Goal: Task Accomplishment & Management: Use online tool/utility

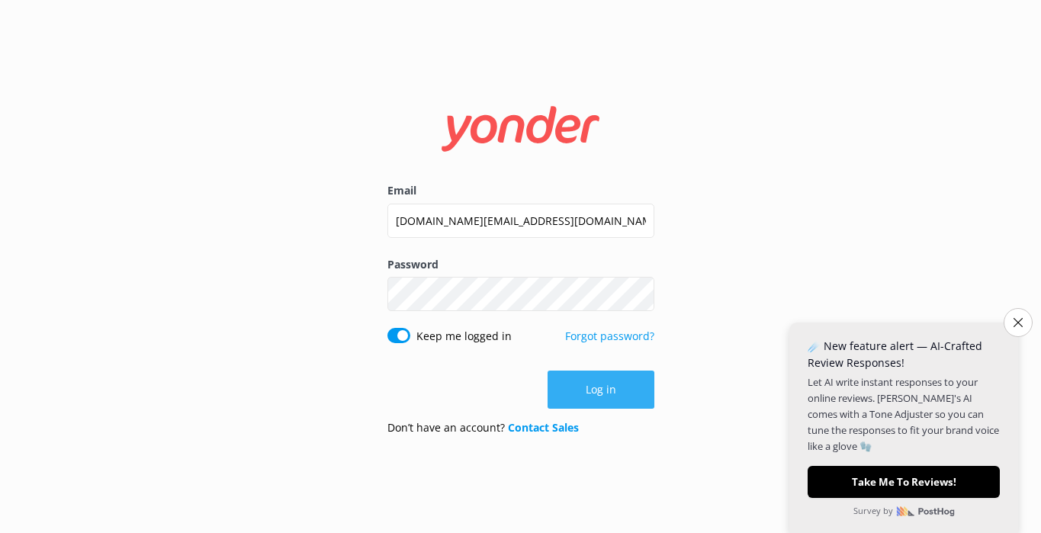
click at [606, 384] on button "Log in" at bounding box center [601, 390] width 107 height 38
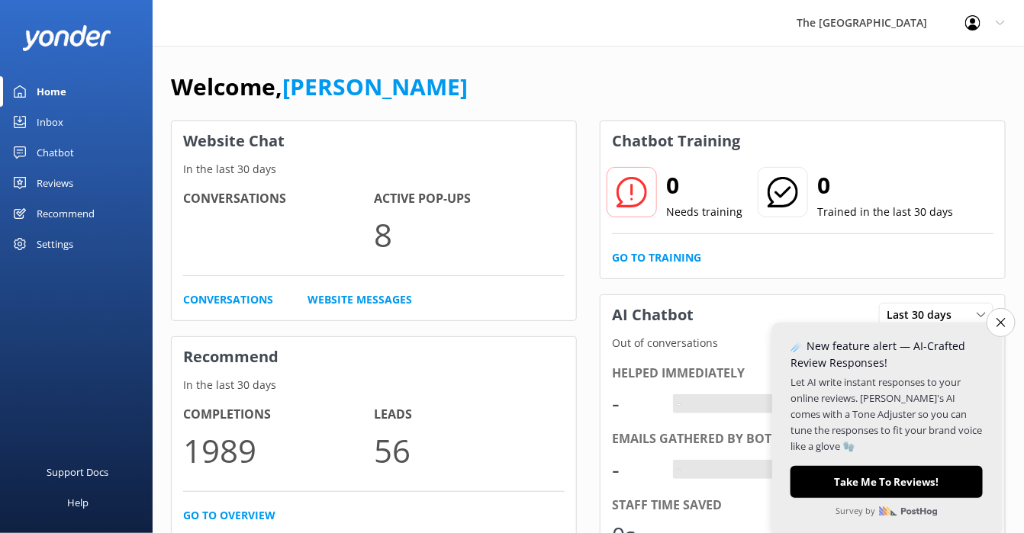
click at [999, 318] on icon "Close survey" at bounding box center [1000, 322] width 9 height 9
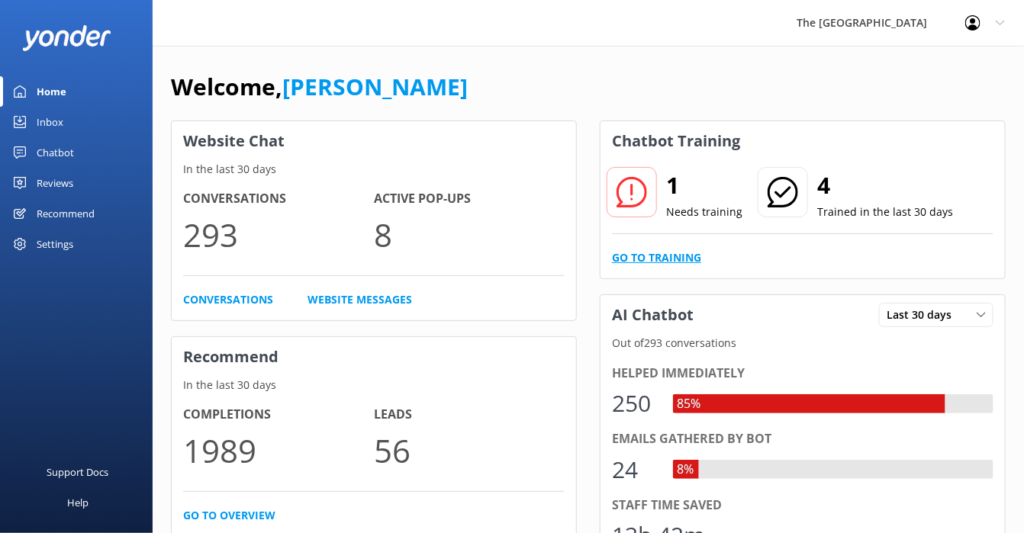
click at [641, 259] on link "Go to Training" at bounding box center [656, 257] width 89 height 17
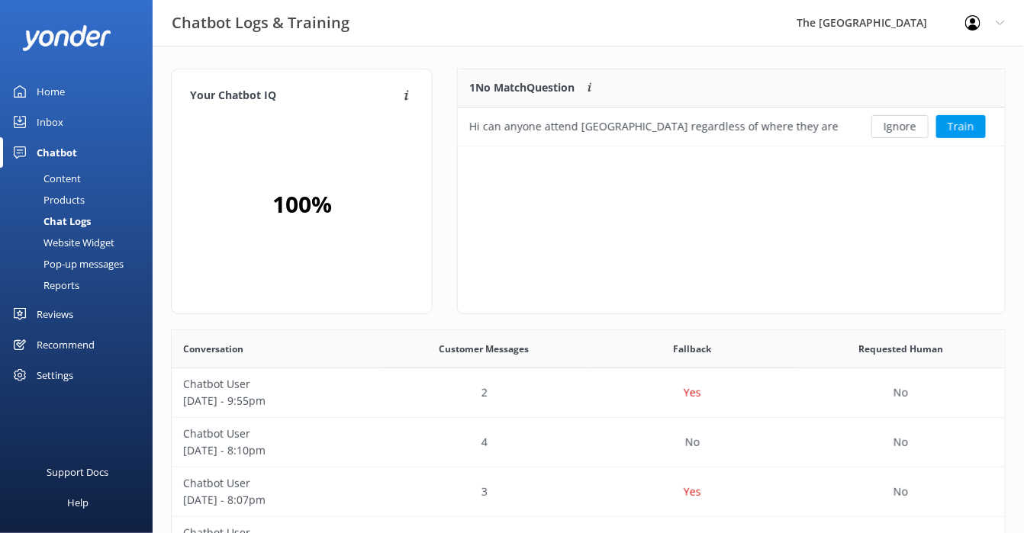
scroll to position [60, 529]
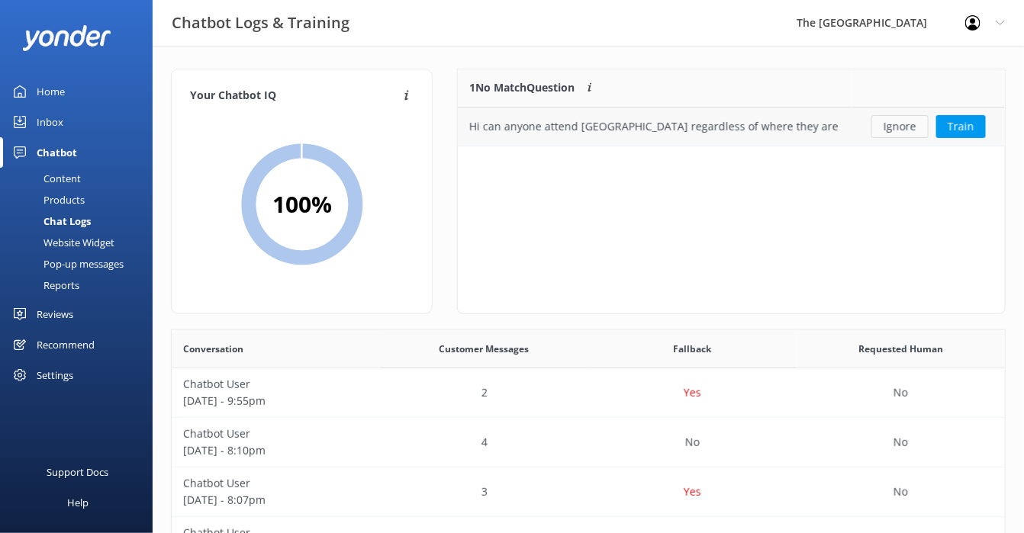
click at [898, 124] on button "Ignore" at bounding box center [899, 126] width 57 height 23
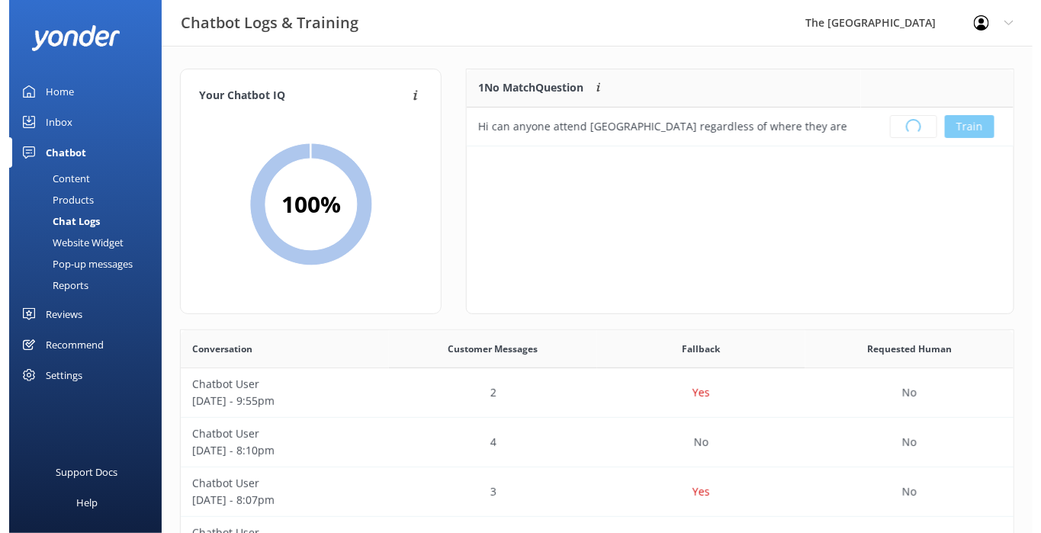
scroll to position [174, 529]
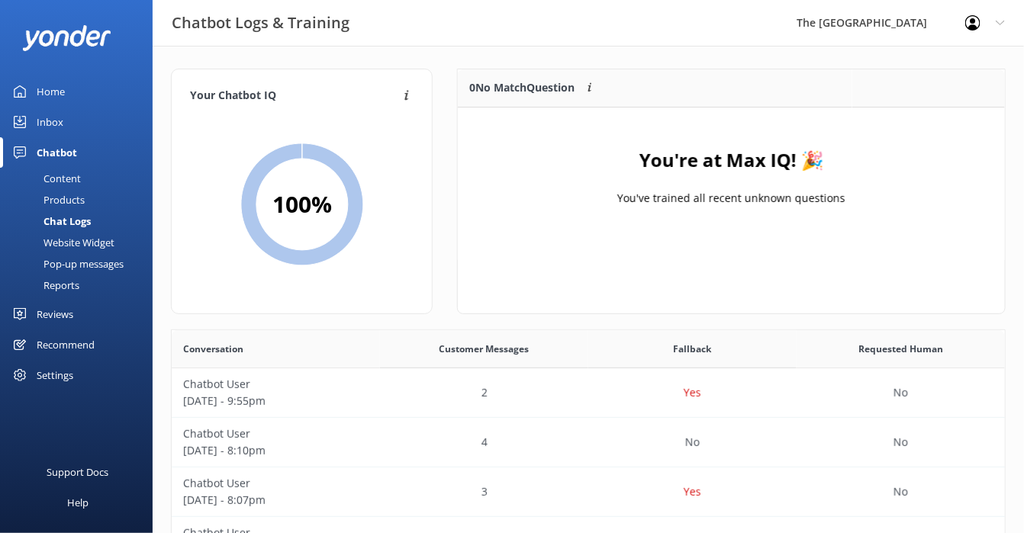
click at [47, 126] on div "Inbox" at bounding box center [50, 122] width 27 height 31
